Goal: Navigation & Orientation: Understand site structure

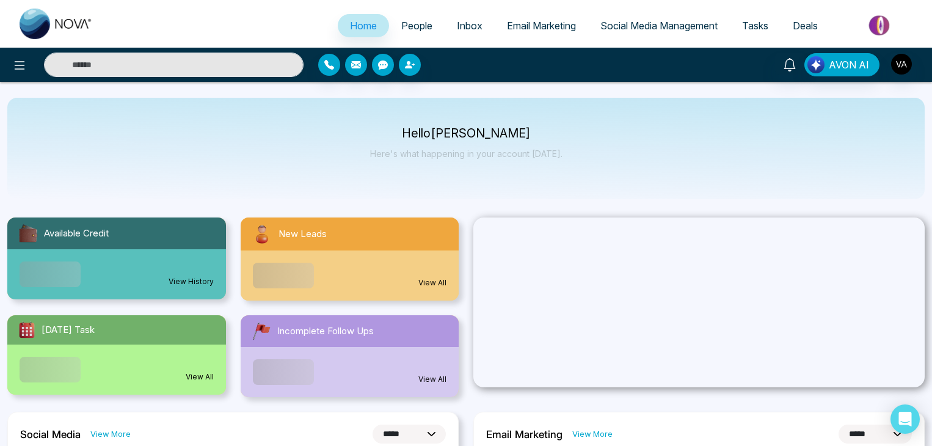
select select "*"
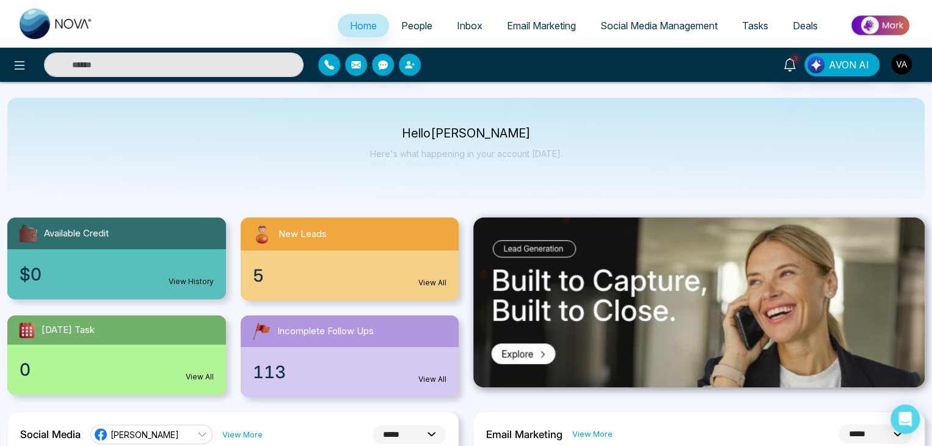
click at [418, 24] on span "People" at bounding box center [416, 26] width 31 height 12
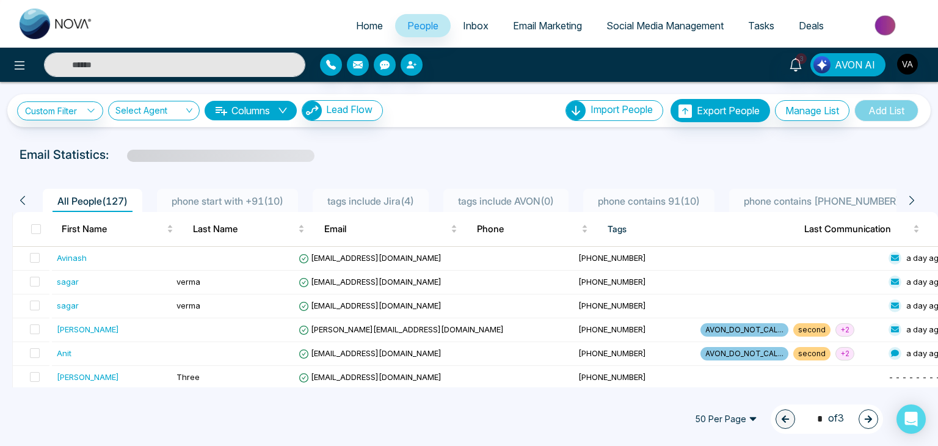
click at [471, 22] on span "Inbox" at bounding box center [476, 26] width 26 height 12
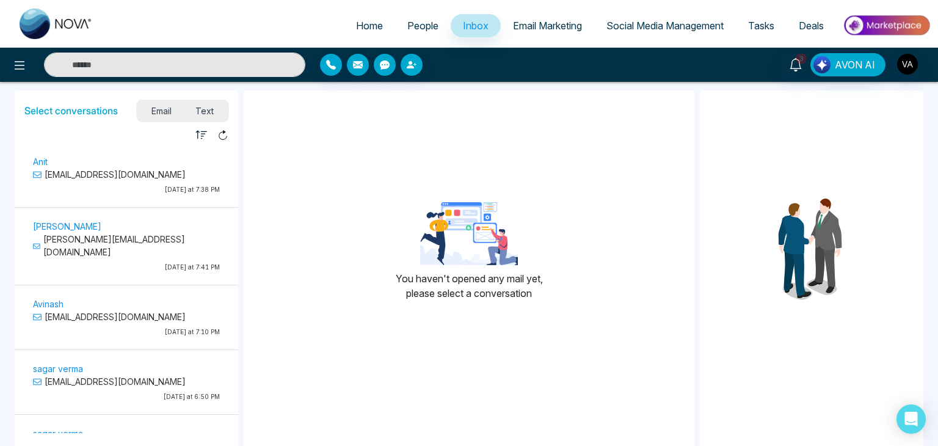
click at [543, 24] on span "Email Marketing" at bounding box center [547, 26] width 69 height 12
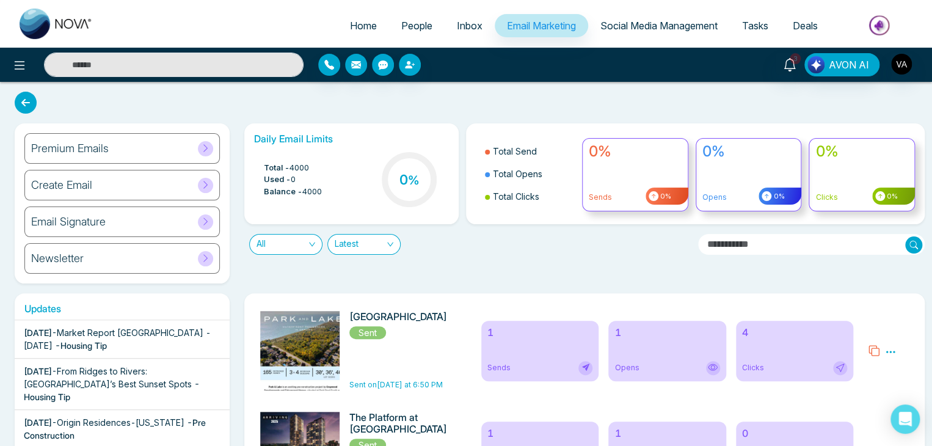
click at [661, 37] on link "Social Media Management" at bounding box center [659, 25] width 142 height 23
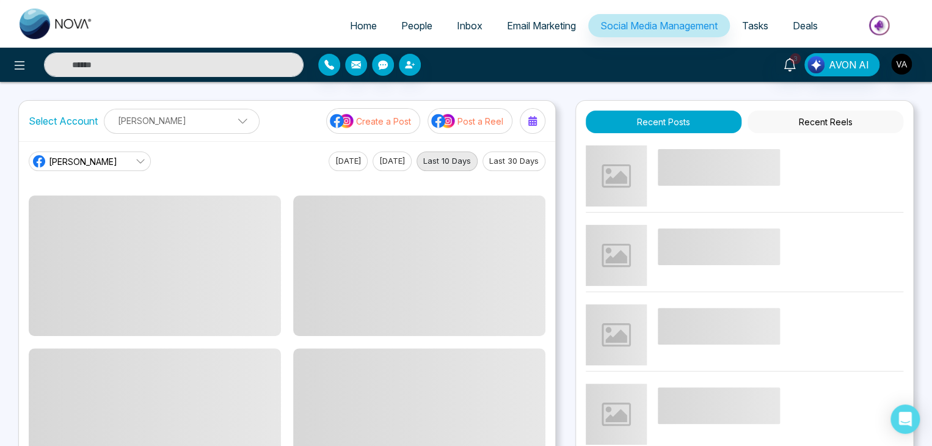
click at [749, 24] on span "Tasks" at bounding box center [755, 26] width 26 height 12
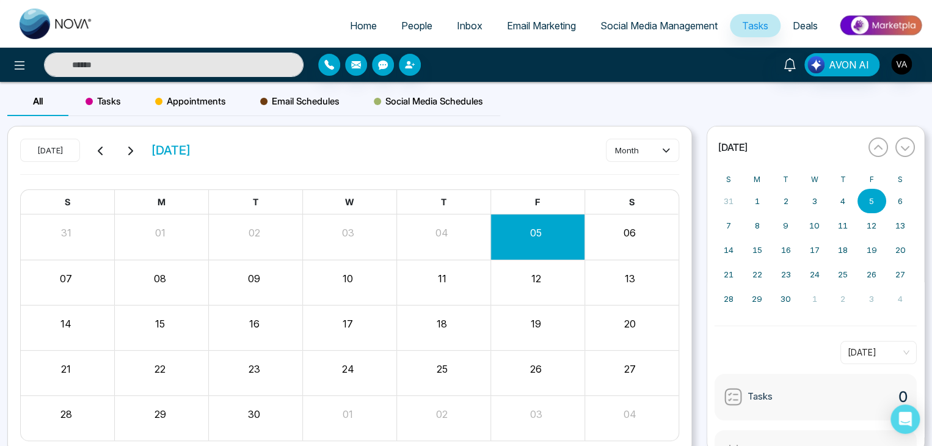
click at [675, 21] on span "Social Media Management" at bounding box center [658, 26] width 117 height 12
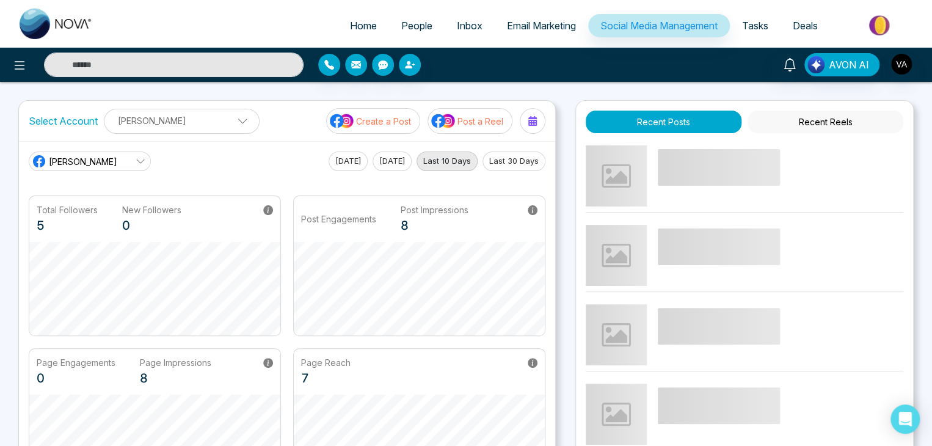
click at [745, 26] on span "Tasks" at bounding box center [755, 26] width 26 height 12
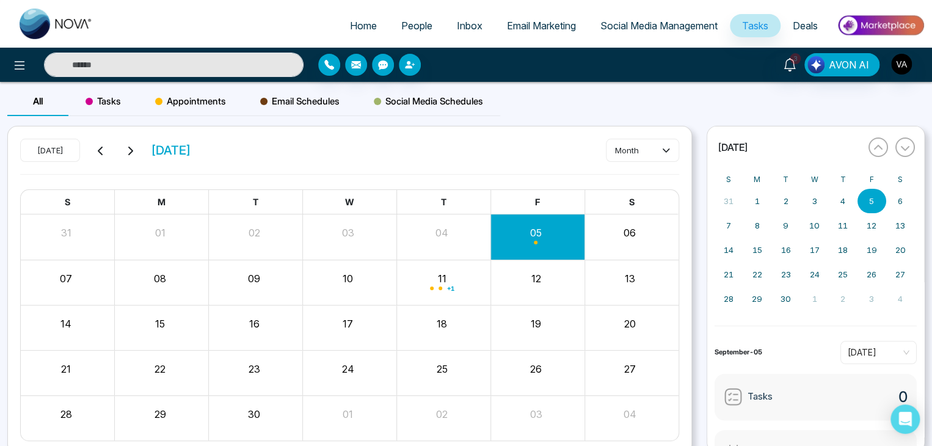
click at [806, 26] on span "Deals" at bounding box center [805, 26] width 25 height 12
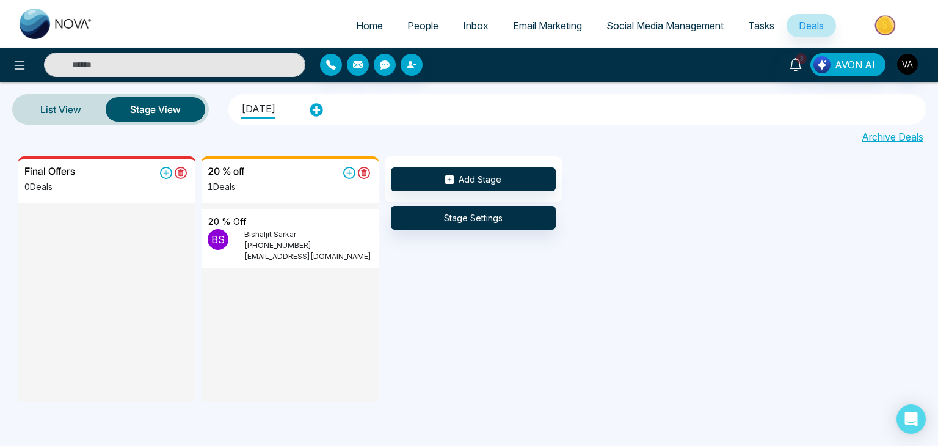
click at [420, 32] on link "People" at bounding box center [423, 25] width 56 height 23
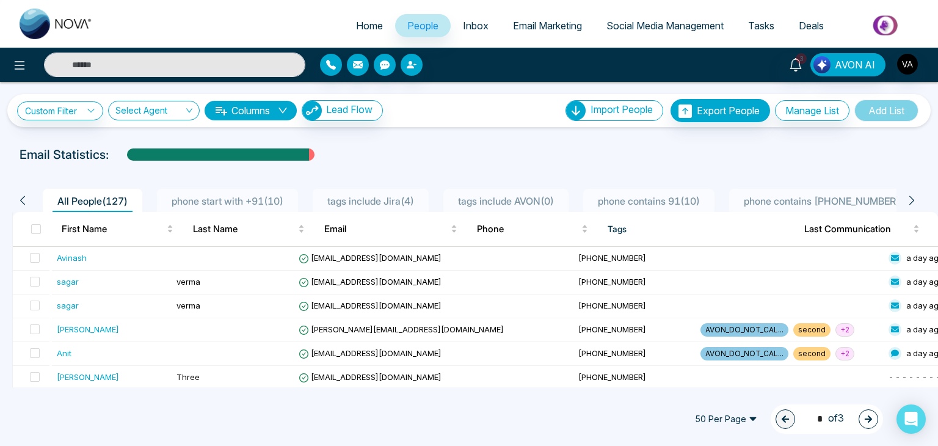
click at [808, 35] on link "Deals" at bounding box center [810, 25] width 49 height 23
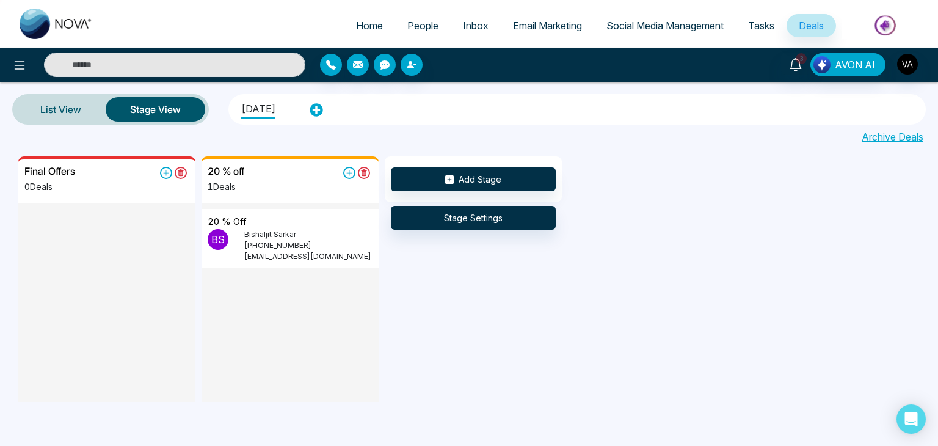
click at [503, 350] on div "Final Offers 0 Deals 20 % off 1 Deals 20 % off B S [PERSON_NAME] [PHONE_NUMBER]…" at bounding box center [487, 278] width 938 height 245
click at [653, 301] on div "Final Offers 0 Deals 20 % off 1 Deals 20 % off B S [PERSON_NAME] [PHONE_NUMBER]…" at bounding box center [487, 278] width 938 height 245
click at [662, 257] on div "Final Offers 0 Deals 20 % off 1 Deals 20 % off B S [PERSON_NAME] [PHONE_NUMBER]…" at bounding box center [487, 278] width 938 height 245
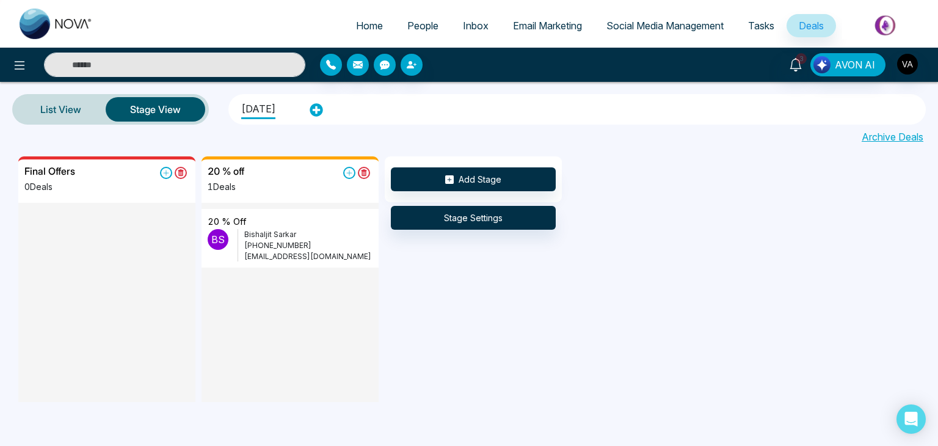
click at [415, 20] on span "People" at bounding box center [422, 26] width 31 height 12
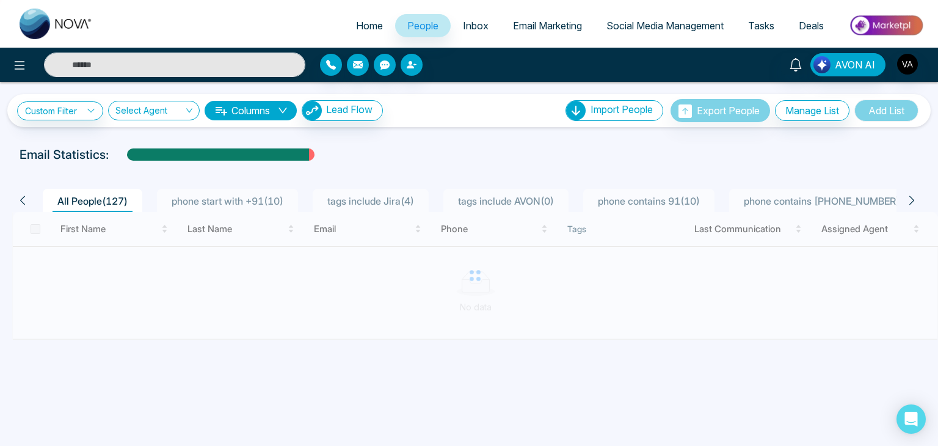
click at [541, 147] on div "Email Statistics:" at bounding box center [469, 154] width 899 height 18
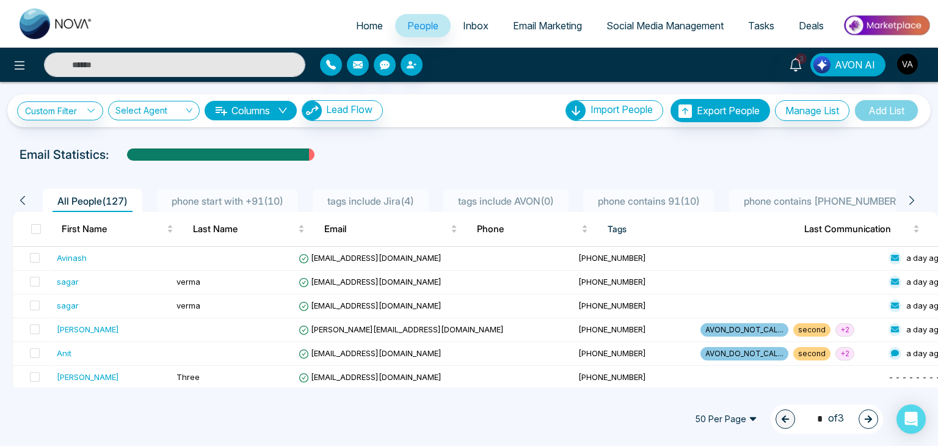
click at [541, 147] on div "Email Statistics:" at bounding box center [469, 154] width 899 height 18
